Goal: Task Accomplishment & Management: Manage account settings

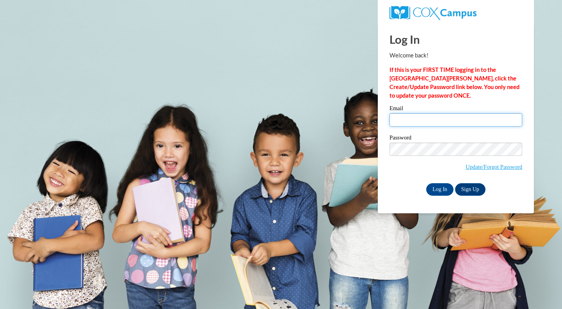
click at [400, 114] on input "Email" at bounding box center [456, 119] width 133 height 13
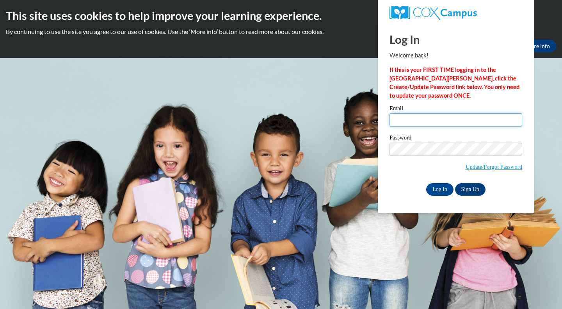
type input "athom781@students.kennesaw.edu"
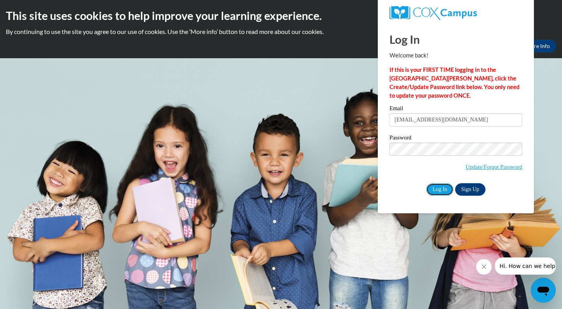
click at [439, 188] on input "Log In" at bounding box center [439, 189] width 27 height 12
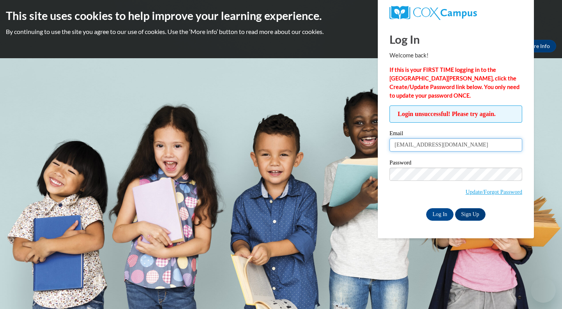
click at [511, 141] on input "athom781@students.kennesaw.edu" at bounding box center [456, 144] width 133 height 13
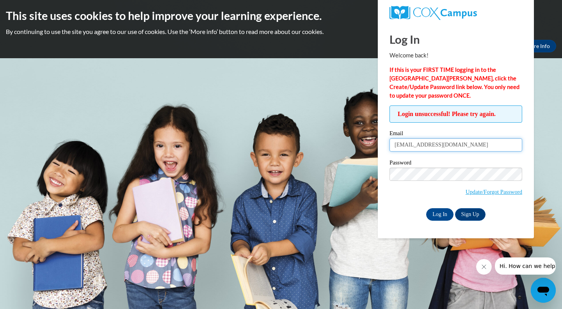
drag, startPoint x: 511, startPoint y: 141, endPoint x: 490, endPoint y: 145, distance: 21.8
click at [490, 145] on input "athom781@students.kennesaw.edu" at bounding box center [456, 144] width 133 height 13
type input "a"
type input "[PERSON_NAME][EMAIL_ADDRESS][PERSON_NAME][DOMAIN_NAME]"
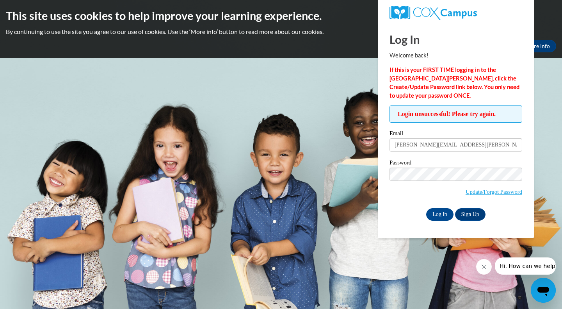
click at [383, 204] on div "Log In Welcome back! If this is your FIRST TIME logging in to the NEW Cox Campu…" at bounding box center [456, 130] width 168 height 215
click at [439, 214] on input "Log In" at bounding box center [439, 214] width 27 height 12
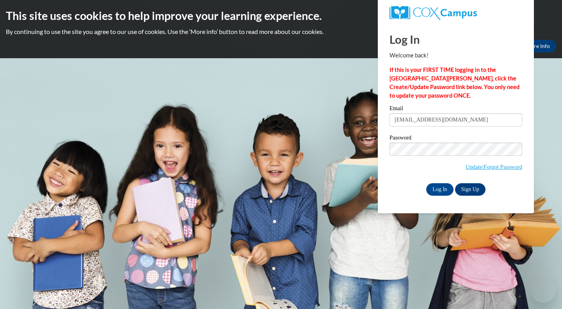
click at [488, 118] on input "[EMAIL_ADDRESS][DOMAIN_NAME]" at bounding box center [456, 119] width 133 height 13
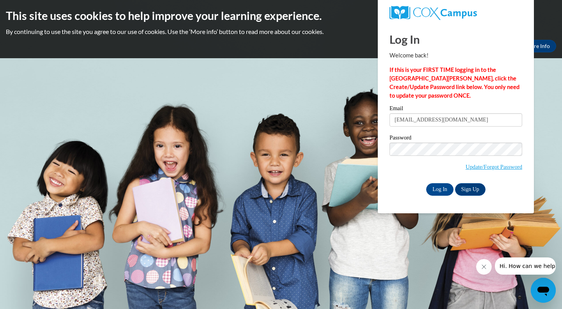
click at [488, 118] on input "athom781@students.kennesaw.edu" at bounding box center [456, 119] width 133 height 13
drag, startPoint x: 489, startPoint y: 115, endPoint x: 376, endPoint y: 108, distance: 113.1
click at [376, 108] on body "This site uses cookies to help improve your learning experience. By continuing …" at bounding box center [281, 154] width 562 height 309
type input "[PERSON_NAME][EMAIL_ADDRESS][PERSON_NAME][DOMAIN_NAME]"
click at [426, 183] on input "Log In" at bounding box center [439, 189] width 27 height 12
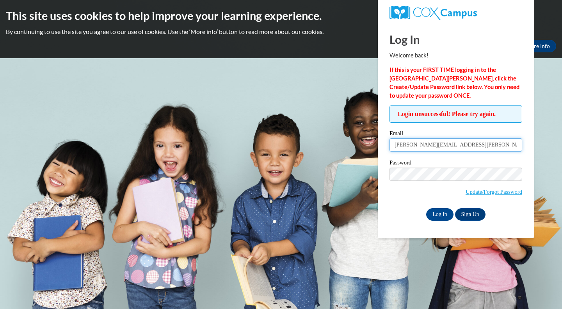
click at [485, 145] on input "[PERSON_NAME][EMAIL_ADDRESS][PERSON_NAME][DOMAIN_NAME]" at bounding box center [456, 144] width 133 height 13
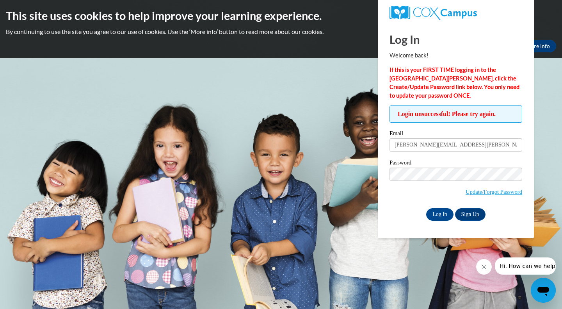
click at [417, 191] on span "Update/Forgot Password" at bounding box center [456, 184] width 133 height 32
click at [447, 215] on input "Log In" at bounding box center [439, 214] width 27 height 12
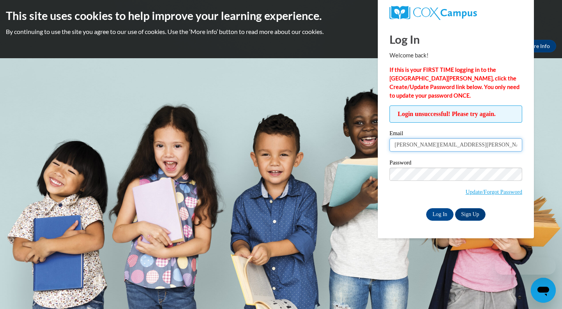
click at [486, 147] on input "[PERSON_NAME][EMAIL_ADDRESS][PERSON_NAME][DOMAIN_NAME]" at bounding box center [456, 144] width 133 height 13
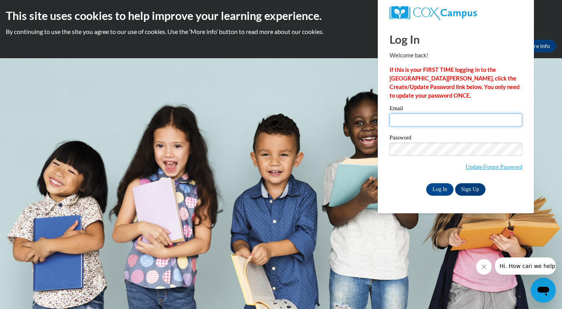
type input "athom781@students.kennesaw.edu"
click at [438, 189] on input "Log In" at bounding box center [439, 189] width 27 height 12
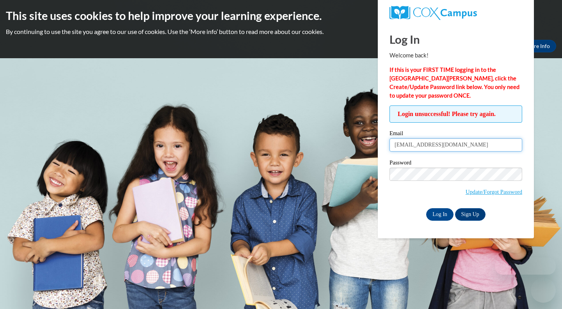
click at [495, 148] on input "athom781@students.kennesaw.edu" at bounding box center [456, 144] width 133 height 13
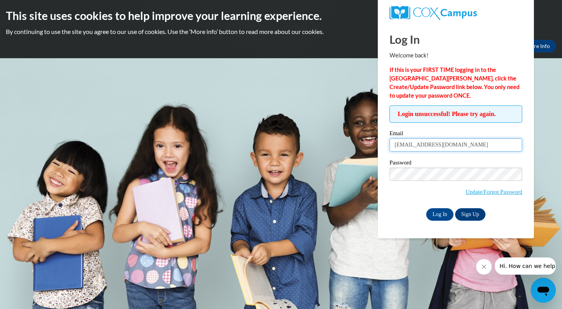
drag, startPoint x: 484, startPoint y: 144, endPoint x: 378, endPoint y: 132, distance: 106.9
click at [378, 132] on body "This site uses cookies to help improve your learning experience. By continuing …" at bounding box center [281, 154] width 562 height 309
type input "[PERSON_NAME][EMAIL_ADDRESS][PERSON_NAME][DOMAIN_NAME]"
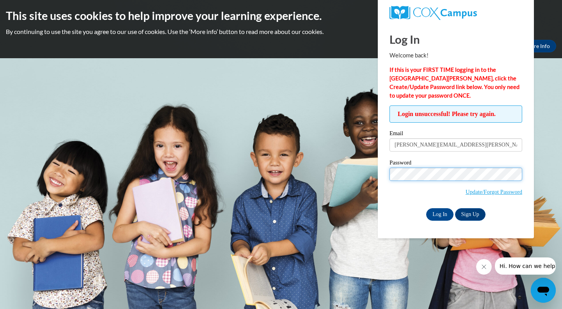
click at [368, 169] on body "This site uses cookies to help improve your learning experience. By continuing …" at bounding box center [281, 154] width 562 height 309
click at [426, 208] on input "Log In" at bounding box center [439, 214] width 27 height 12
click at [407, 195] on span "Update/Forgot Password" at bounding box center [456, 184] width 133 height 32
